Goal: Task Accomplishment & Management: Manage account settings

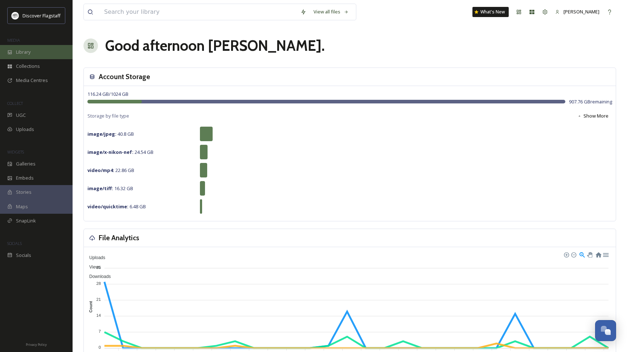
click at [32, 58] on div "Library" at bounding box center [36, 52] width 73 height 14
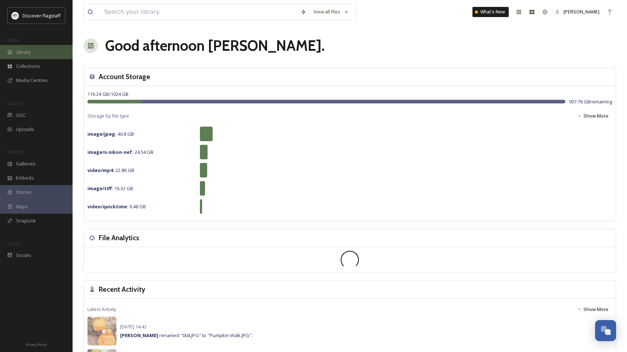
click at [34, 54] on div "Library" at bounding box center [36, 52] width 73 height 14
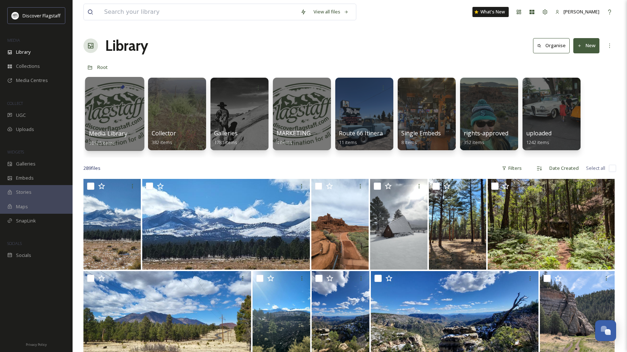
click at [127, 107] on div at bounding box center [114, 114] width 59 height 74
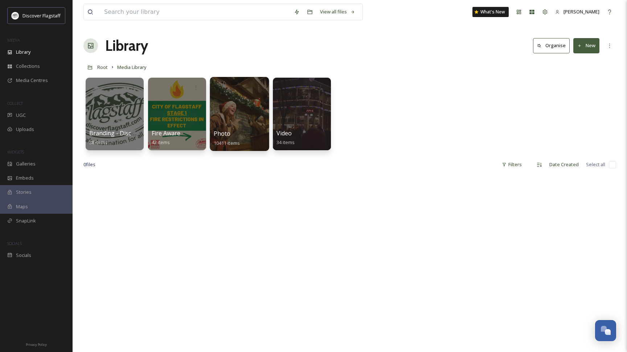
click at [249, 117] on div at bounding box center [239, 114] width 59 height 74
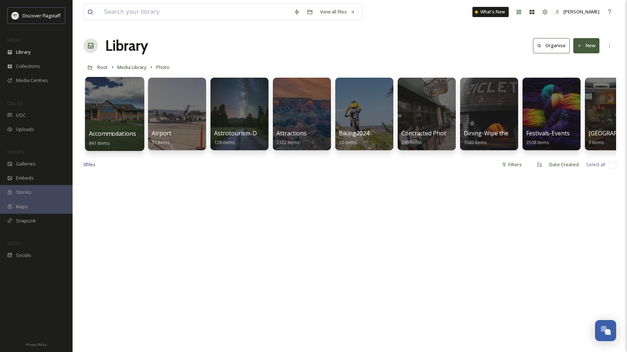
click at [109, 114] on div at bounding box center [114, 114] width 59 height 74
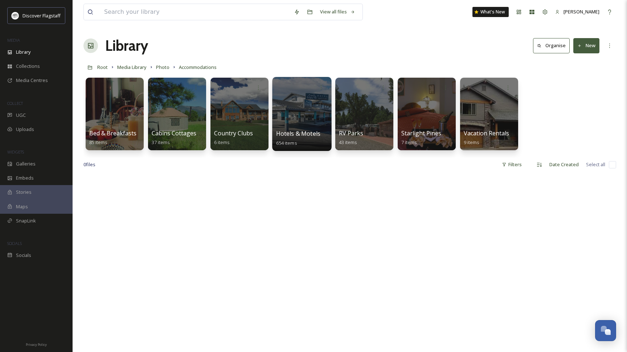
click at [306, 132] on span "Hotels & Motels" at bounding box center [298, 134] width 44 height 8
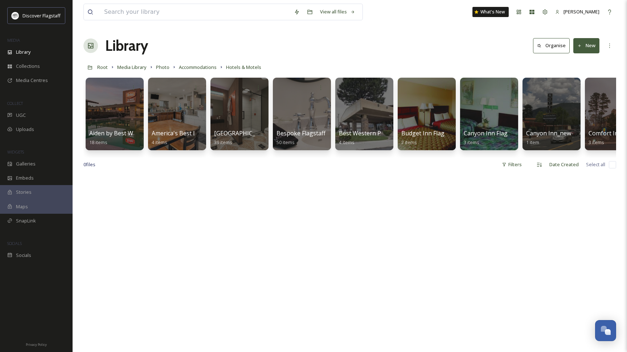
click at [592, 47] on button "New" at bounding box center [587, 45] width 26 height 15
click at [583, 94] on div "Folder" at bounding box center [578, 91] width 41 height 14
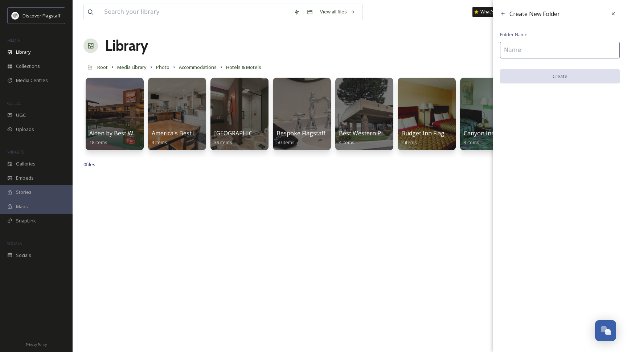
click at [531, 47] on input at bounding box center [560, 50] width 120 height 17
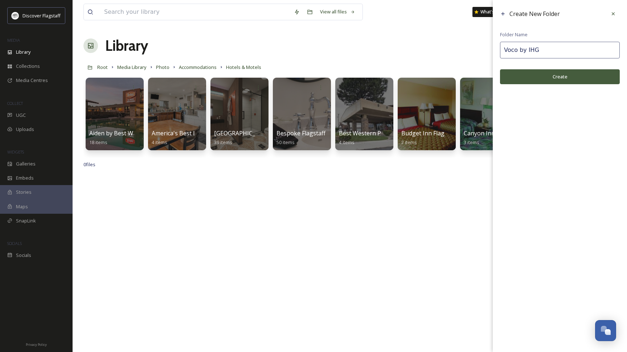
click at [519, 51] on input "Voco by IHG" at bounding box center [560, 50] width 120 height 17
type input "Voco - by IHG"
click at [567, 76] on button "Create" at bounding box center [560, 76] width 120 height 15
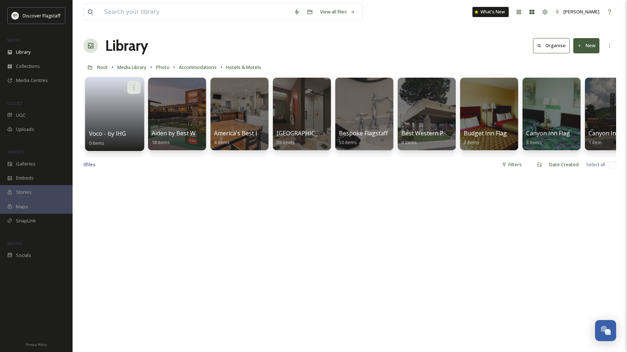
click at [132, 91] on div at bounding box center [133, 87] width 13 height 13
click at [94, 89] on div at bounding box center [115, 87] width 52 height 13
click at [103, 102] on link at bounding box center [115, 111] width 52 height 35
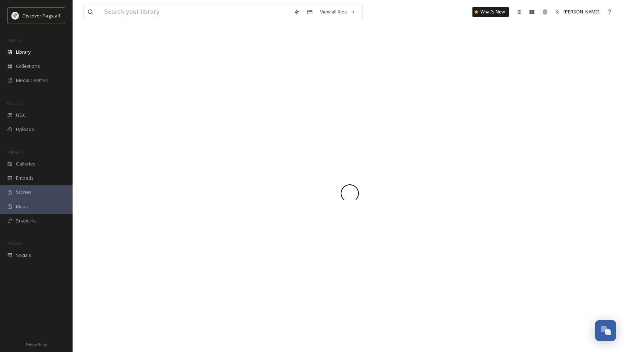
click at [103, 102] on div at bounding box center [349, 193] width 533 height 317
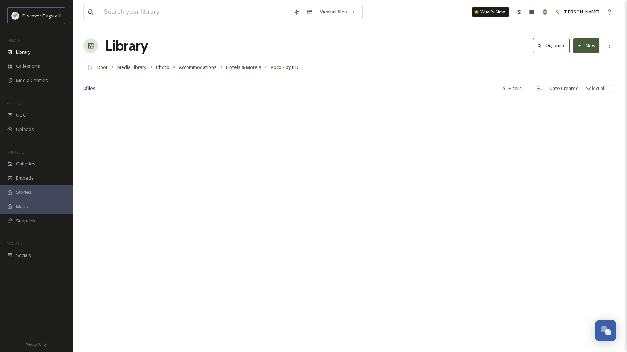
click at [583, 50] on button "New" at bounding box center [587, 45] width 26 height 15
click at [585, 61] on span "File Upload" at bounding box center [583, 62] width 24 height 7
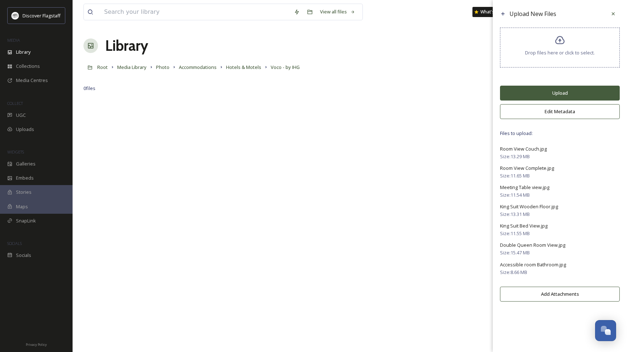
click at [552, 101] on button "Upload" at bounding box center [560, 93] width 120 height 15
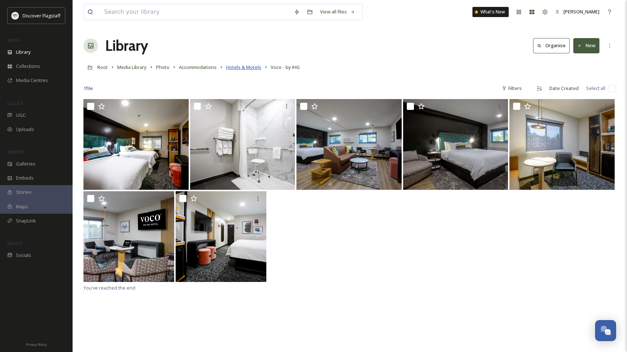
click at [261, 67] on span "Hotels & Motels" at bounding box center [243, 67] width 35 height 7
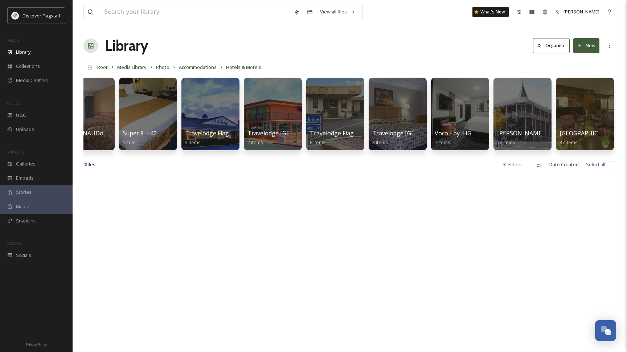
scroll to position [0, 3088]
click at [481, 85] on icon at bounding box center [480, 87] width 6 height 6
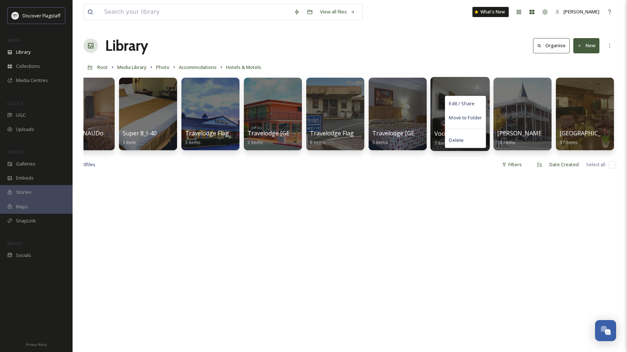
click at [473, 102] on span "Edit / Share" at bounding box center [461, 103] width 25 height 7
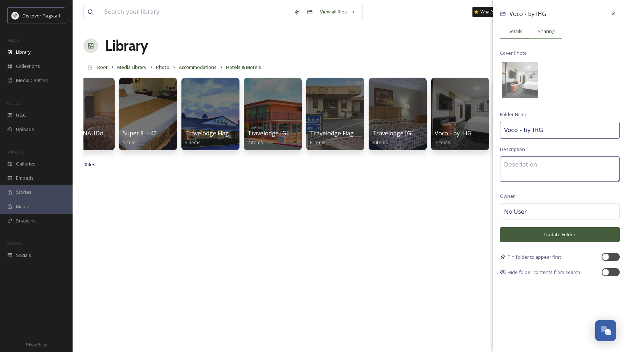
click at [544, 32] on span "Sharing" at bounding box center [546, 31] width 17 height 7
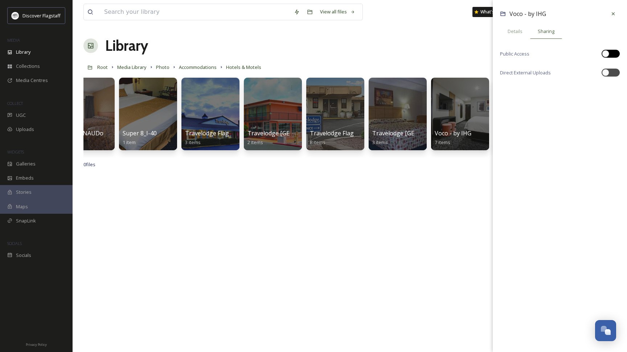
click at [618, 54] on div at bounding box center [611, 54] width 18 height 8
checkbox input "true"
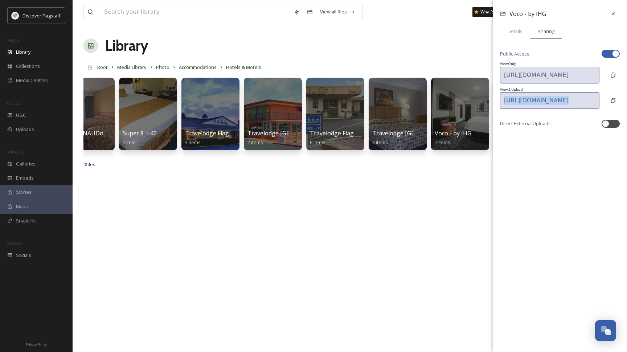
drag, startPoint x: 613, startPoint y: 99, endPoint x: 601, endPoint y: 90, distance: 14.7
click at [601, 90] on div "Voco - by IHG Details Sharing Public Access View Only https://app.snapsea.io/p/…" at bounding box center [560, 73] width 134 height 146
click at [611, 74] on icon at bounding box center [614, 75] width 6 height 6
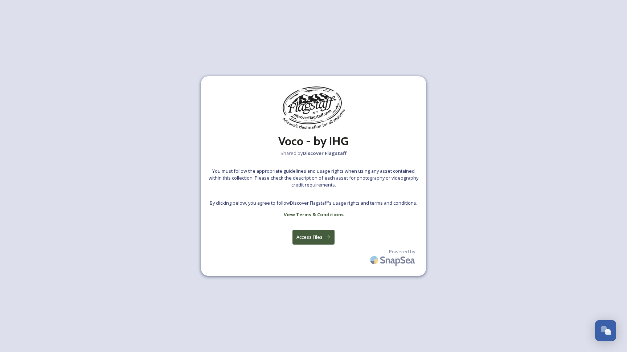
click at [323, 236] on button "Access Files" at bounding box center [314, 237] width 42 height 15
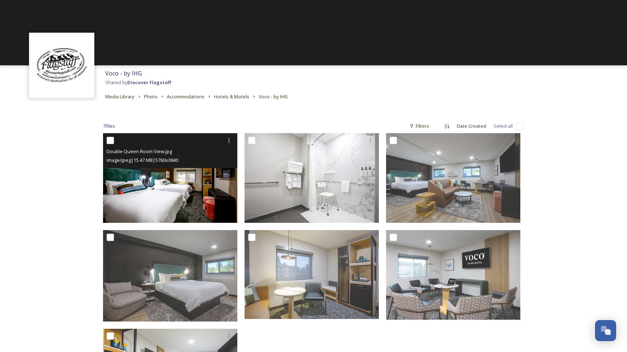
click at [171, 180] on img at bounding box center [170, 178] width 134 height 90
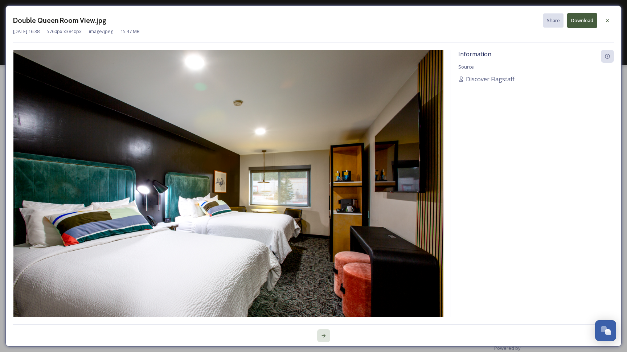
click at [324, 336] on icon at bounding box center [324, 336] width 6 height 6
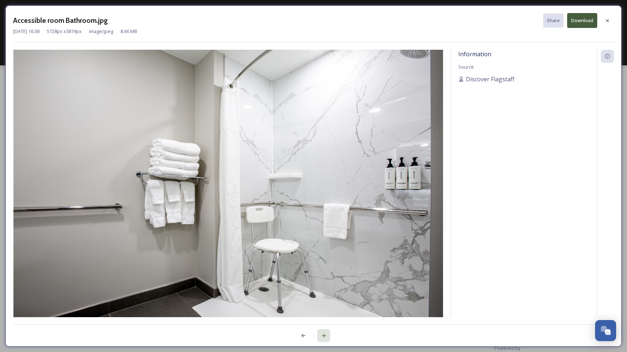
click at [324, 336] on icon at bounding box center [324, 336] width 6 height 6
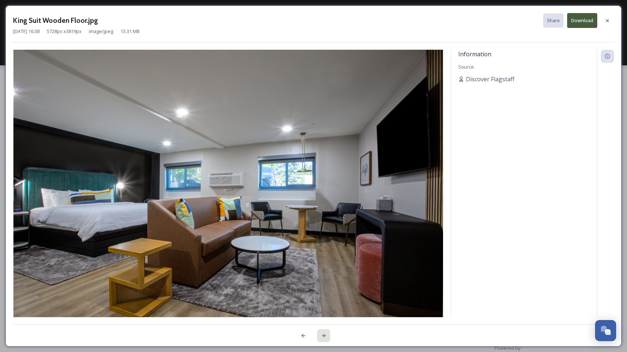
click at [324, 336] on icon at bounding box center [324, 336] width 6 height 6
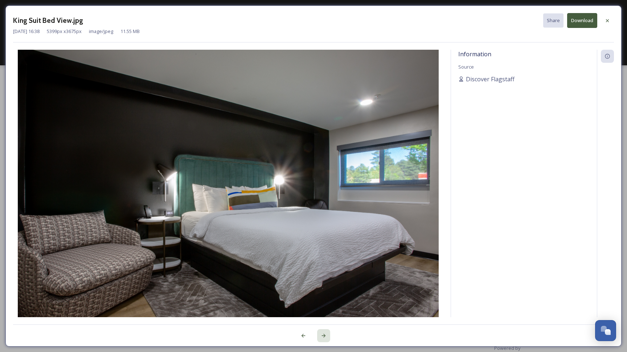
click at [324, 336] on icon at bounding box center [324, 336] width 6 height 6
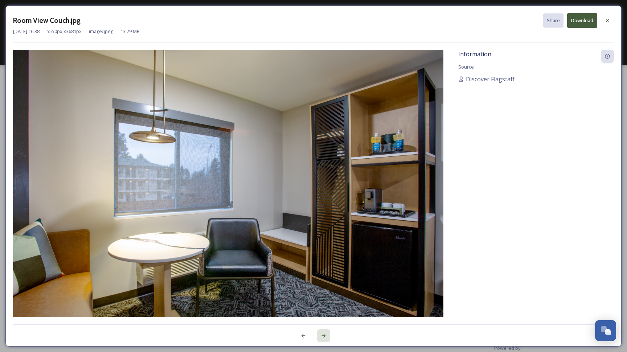
click at [324, 336] on icon at bounding box center [324, 336] width 6 height 6
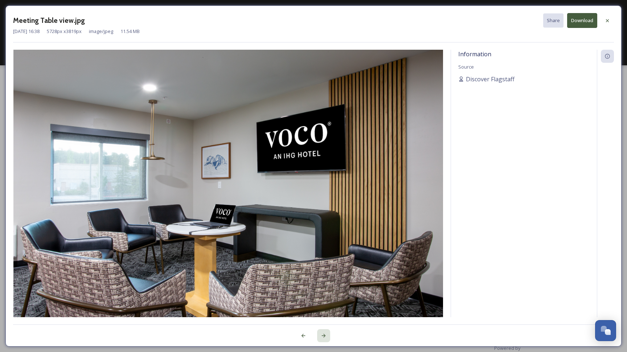
click at [324, 336] on icon at bounding box center [324, 336] width 6 height 6
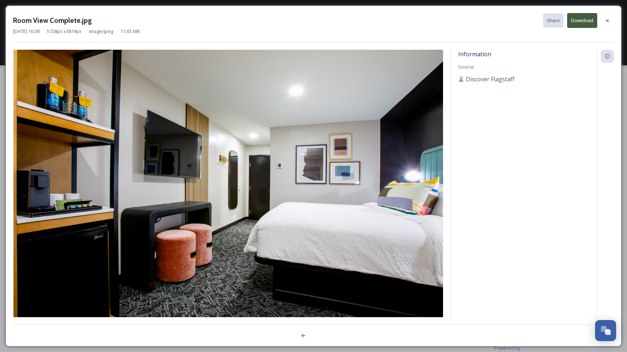
click at [324, 336] on div at bounding box center [313, 332] width 601 height 15
click at [300, 335] on div at bounding box center [303, 335] width 13 height 13
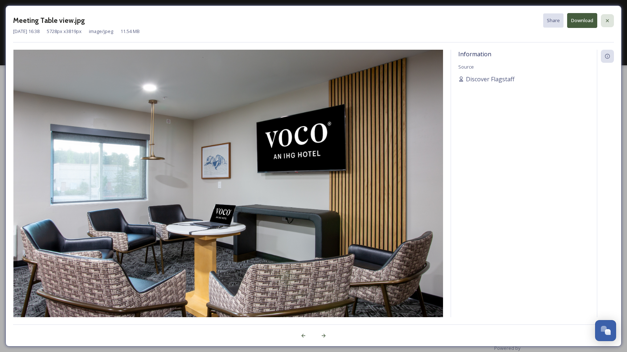
click at [604, 19] on div at bounding box center [607, 20] width 13 height 13
